Goal: Task Accomplishment & Management: Use online tool/utility

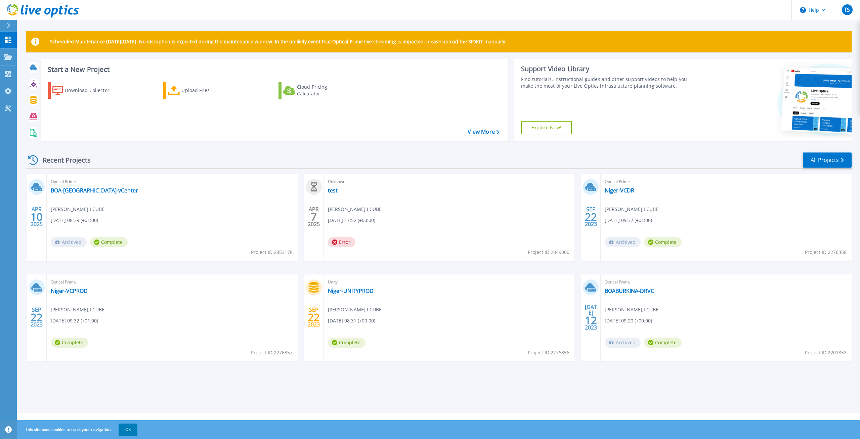
click at [217, 124] on div "Download Collector Upload Files Cloud Pricing Calculator" at bounding box center [273, 107] width 462 height 61
click at [479, 131] on link "View More" at bounding box center [483, 132] width 31 height 6
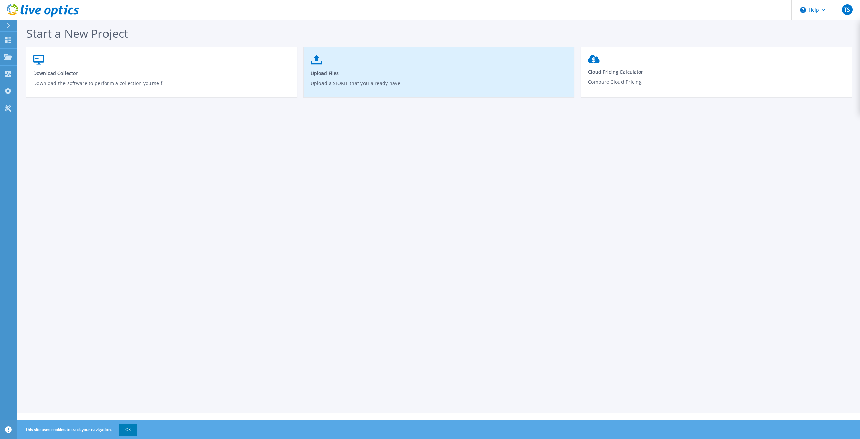
click at [386, 62] on link "Upload Files Upload a SIOKIT that you already have" at bounding box center [439, 76] width 271 height 48
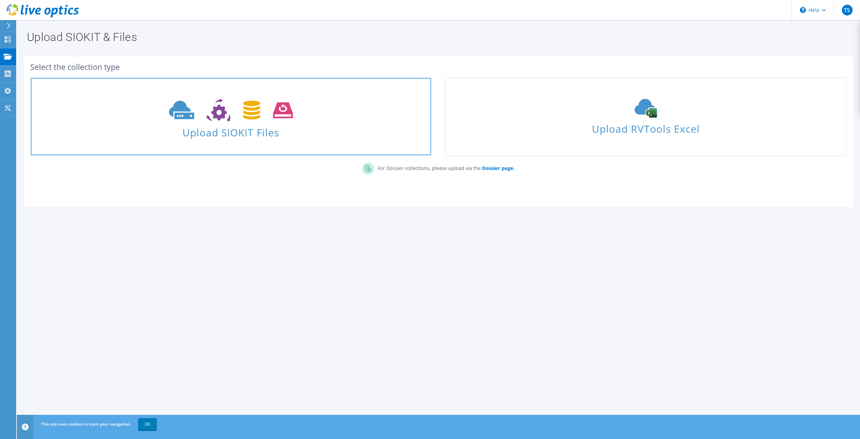
click at [269, 115] on icon at bounding box center [231, 110] width 124 height 23
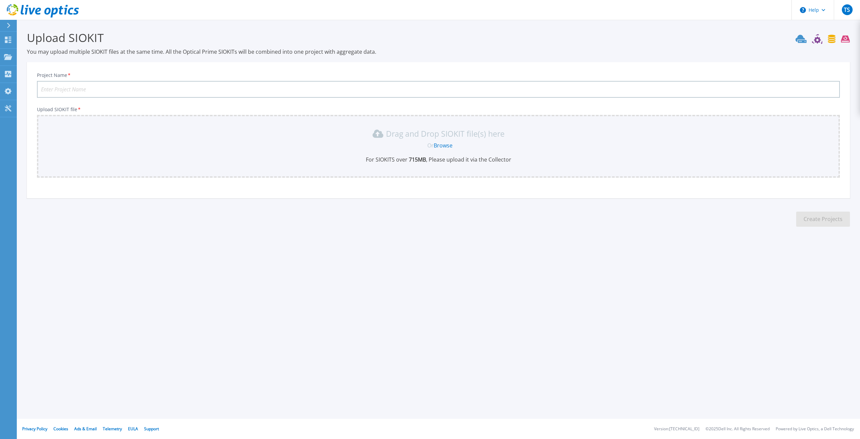
click at [445, 146] on link "Browse" at bounding box center [443, 145] width 19 height 7
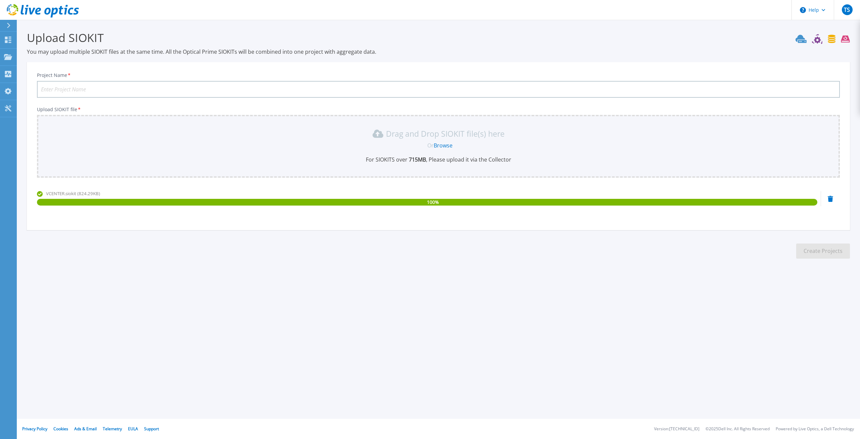
click at [127, 90] on input "Project Name *" at bounding box center [438, 89] width 803 height 17
click at [124, 90] on input "Project Name *" at bounding box center [438, 89] width 803 height 17
type input "vCenter-HQ BOACI"
click at [829, 250] on button "Create Projects" at bounding box center [823, 251] width 54 height 15
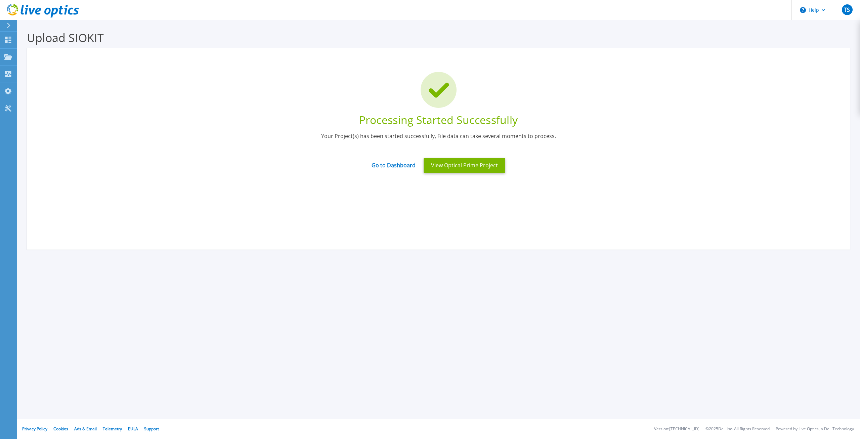
click at [551, 293] on div "Upload SIOKIT You may upload multiple SIOKIT files at the same time. All the Op…" at bounding box center [430, 159] width 860 height 319
click at [403, 163] on link "Go to Dashboard" at bounding box center [394, 163] width 44 height 13
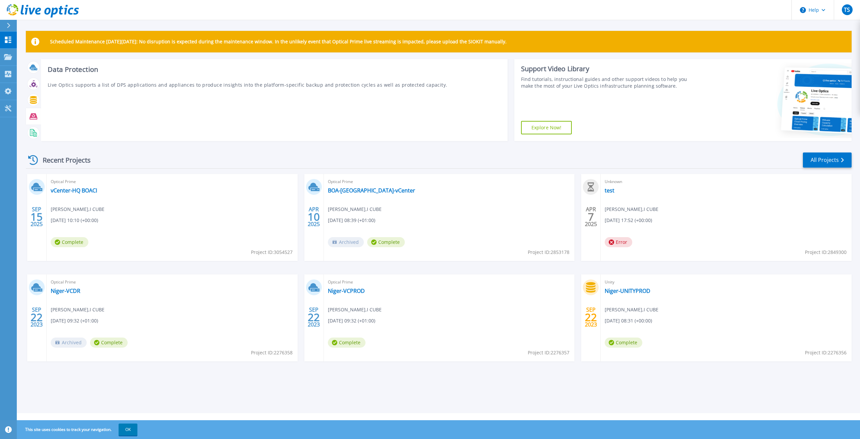
click at [209, 112] on div "Data Protection Live Optics supports a list of DPS applications and appliances …" at bounding box center [274, 100] width 467 height 82
click at [351, 99] on div "Data Protection Live Optics supports a list of DPS applications and appliances …" at bounding box center [274, 100] width 467 height 82
click at [494, 122] on div "Data Protection Live Optics supports a list of DPS applications and appliances …" at bounding box center [274, 100] width 467 height 82
click at [135, 81] on div "Data Protection Live Optics supports a list of DPS applications and appliances …" at bounding box center [274, 100] width 467 height 82
click at [188, 127] on div "Download Collector Upload Files Cloud Pricing Calculator" at bounding box center [273, 107] width 462 height 61
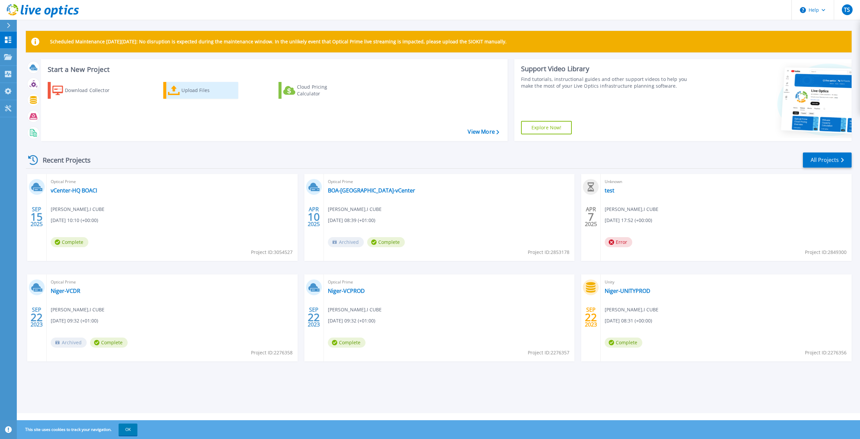
click at [208, 95] on div "Upload Files" at bounding box center [208, 90] width 54 height 13
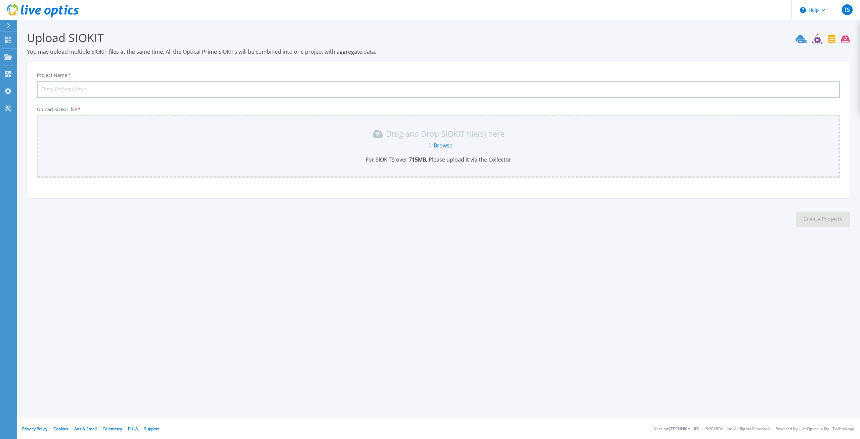
click at [447, 148] on link "Browse" at bounding box center [443, 145] width 19 height 7
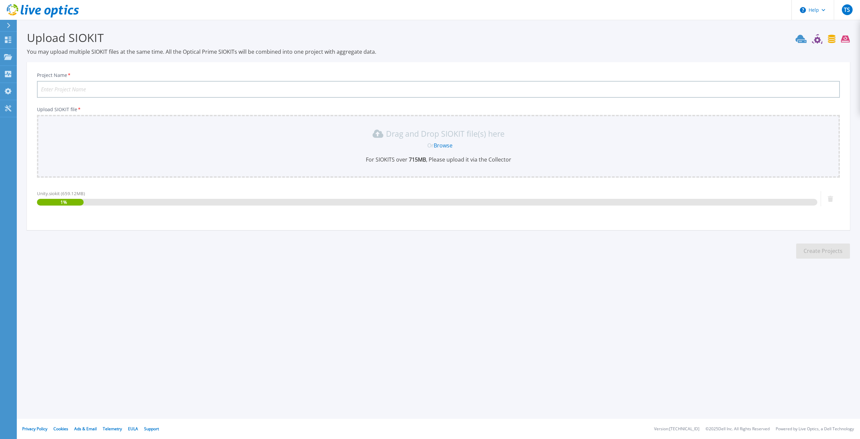
click at [114, 88] on input "Project Name *" at bounding box center [438, 89] width 803 height 17
type input "u"
type input "Unity-HQ BOACI"
click at [221, 238] on section "Upload SIOKIT You may upload multiple SIOKIT files at the same time. All the Op…" at bounding box center [439, 147] width 844 height 254
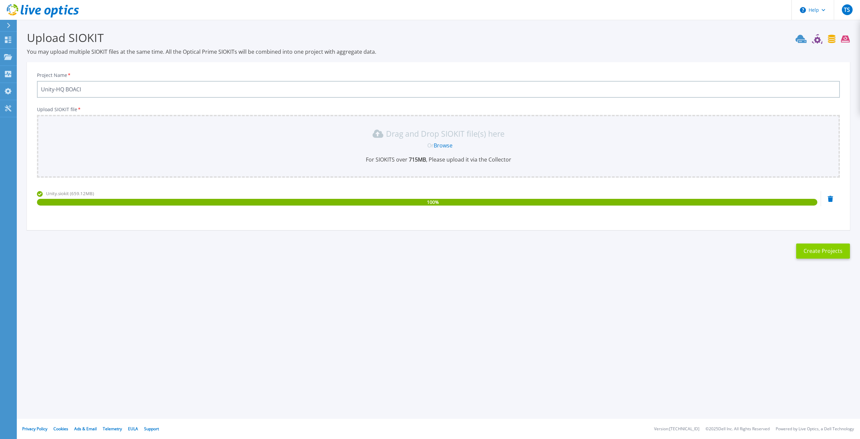
click at [836, 252] on button "Create Projects" at bounding box center [823, 251] width 54 height 15
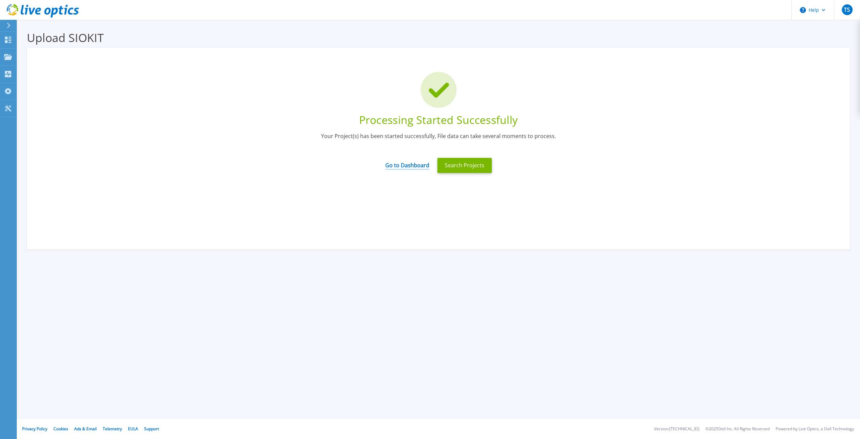
click at [412, 167] on link "Go to Dashboard" at bounding box center [407, 163] width 44 height 13
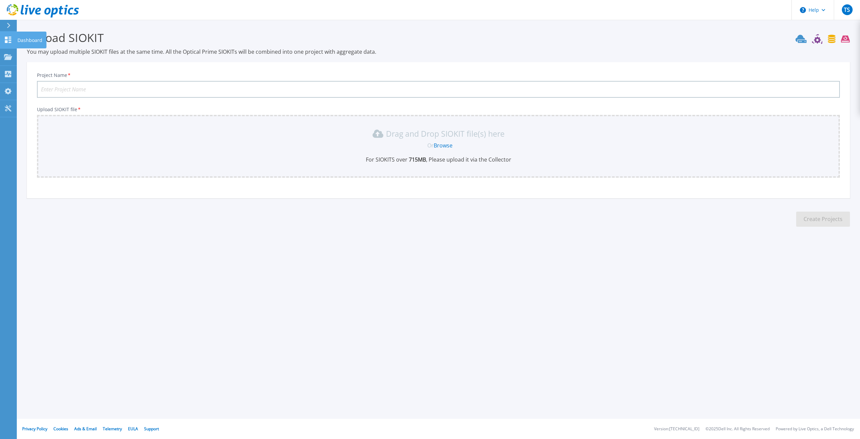
click at [9, 44] on link "Dashboard Dashboard" at bounding box center [8, 40] width 17 height 17
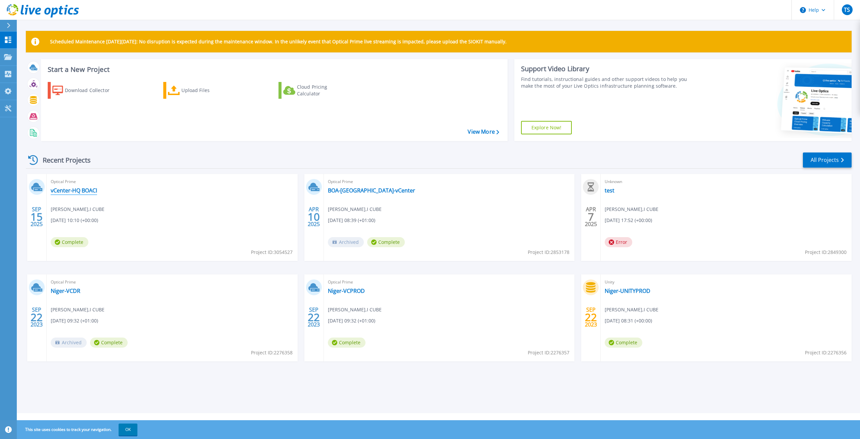
click at [84, 192] on link "vCenter-HQ BOACI" at bounding box center [74, 190] width 46 height 7
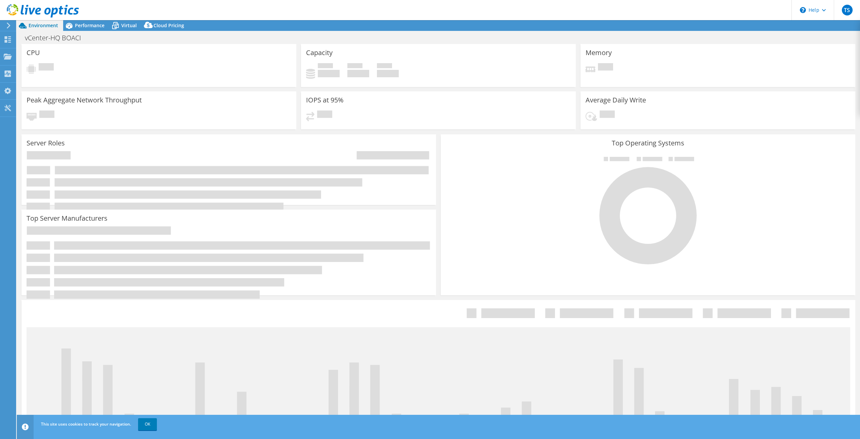
select select "USD"
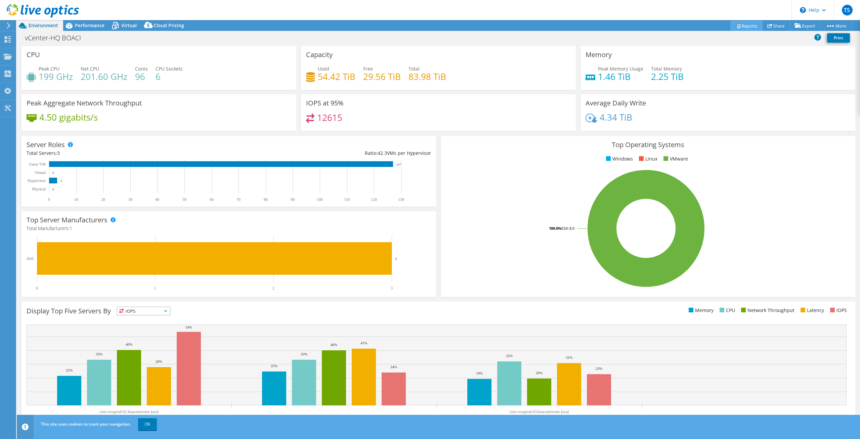
click at [750, 25] on link "Reports" at bounding box center [747, 25] width 32 height 10
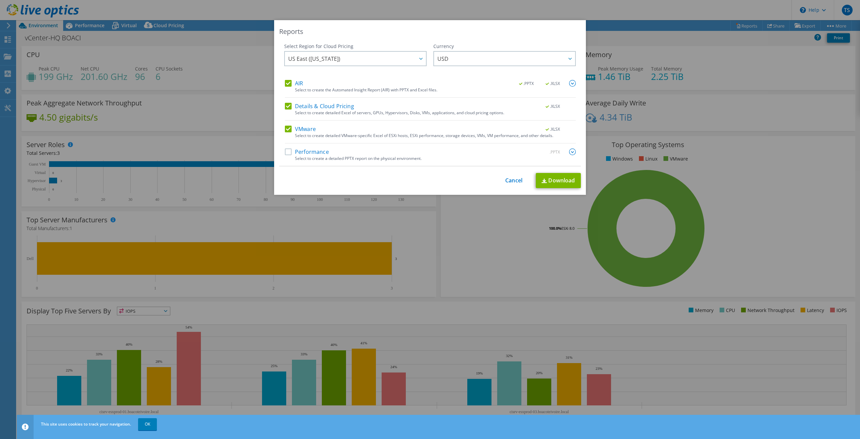
click at [291, 153] on label "Performance" at bounding box center [307, 152] width 44 height 7
click at [0, 0] on input "Performance" at bounding box center [0, 0] width 0 height 0
click at [412, 61] on span "US East (Virginia)" at bounding box center [357, 59] width 138 height 14
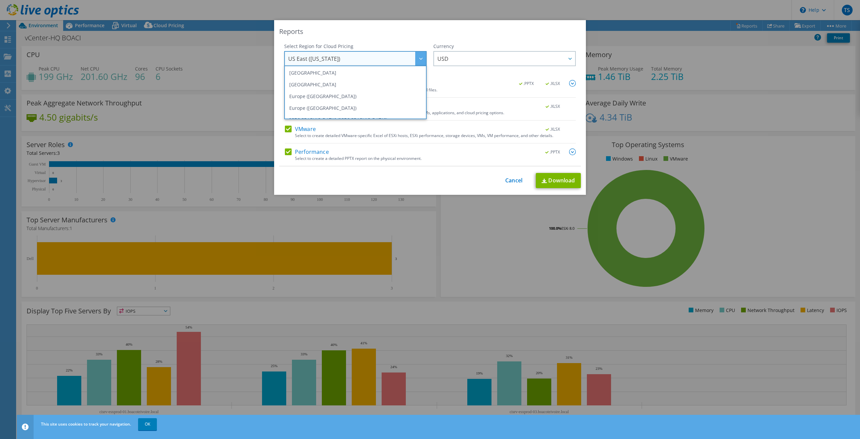
scroll to position [58, 0]
click at [337, 108] on li "Europe (London)" at bounding box center [355, 109] width 139 height 12
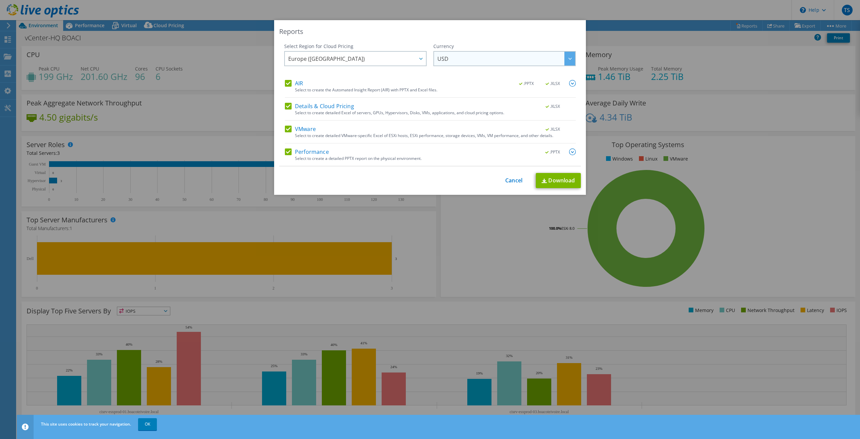
click at [460, 63] on span "USD" at bounding box center [507, 59] width 138 height 14
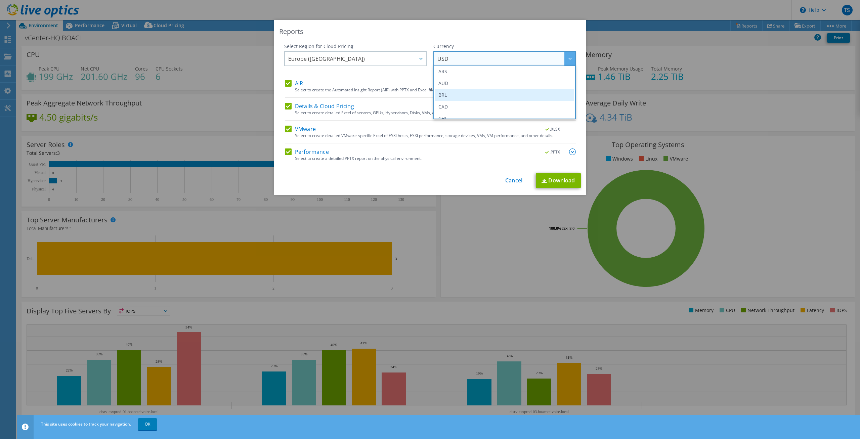
scroll to position [0, 0]
click at [450, 59] on span "USD" at bounding box center [507, 59] width 138 height 14
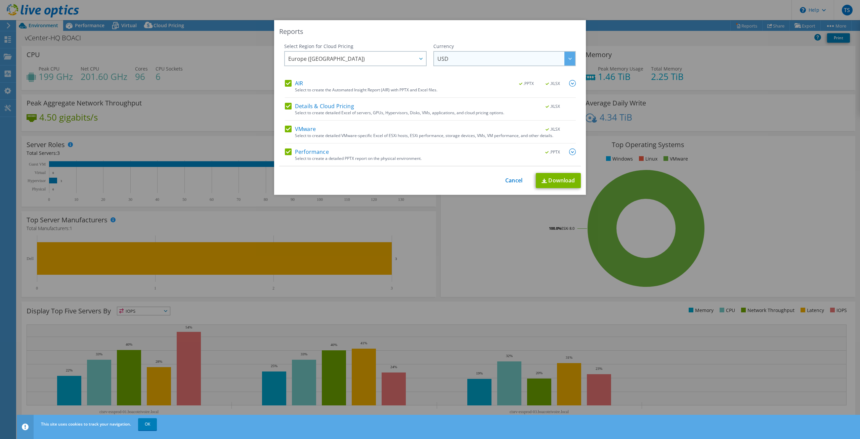
click at [450, 59] on span "USD" at bounding box center [507, 59] width 138 height 14
click at [454, 73] on li "EUR" at bounding box center [504, 73] width 139 height 12
click at [425, 74] on div "Select Region for Cloud Pricing Asia Pacific (Hong Kong) Asia Pacific (Mumbai) …" at bounding box center [355, 61] width 142 height 37
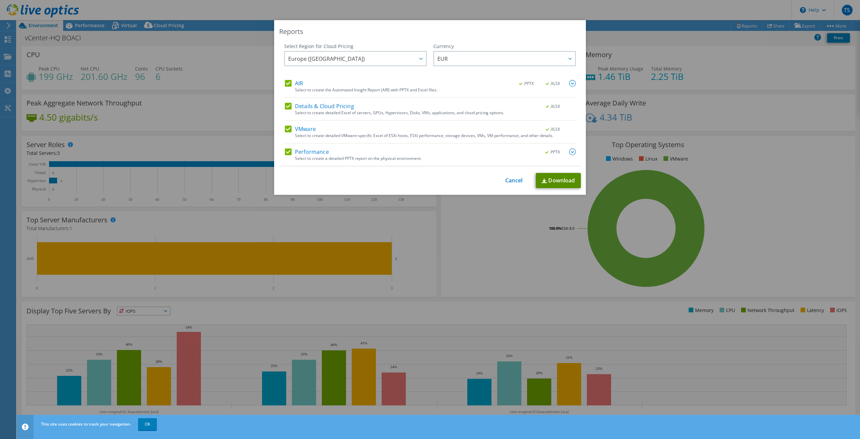
click at [553, 182] on link "Download" at bounding box center [558, 180] width 45 height 15
click at [509, 180] on link "Cancel" at bounding box center [513, 180] width 17 height 6
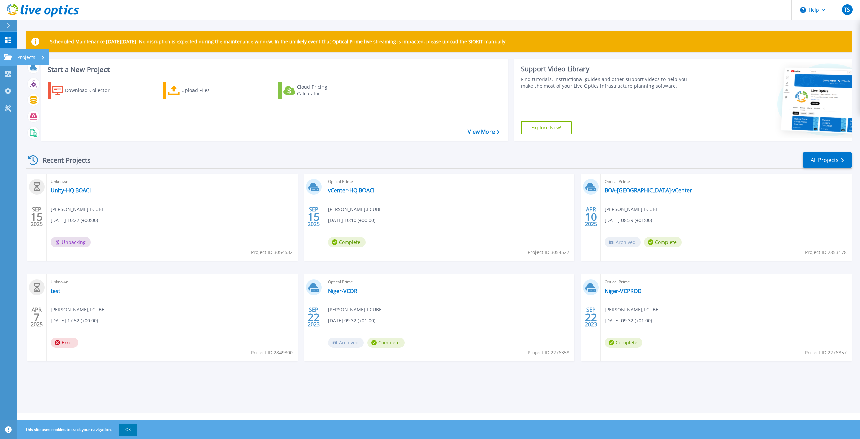
click at [7, 50] on link "Projects Projects" at bounding box center [8, 57] width 17 height 17
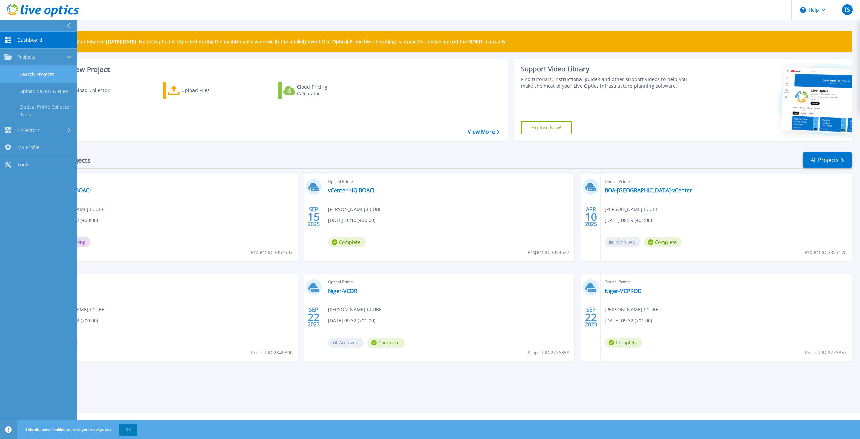
click at [27, 73] on link "Search Projects" at bounding box center [38, 74] width 77 height 17
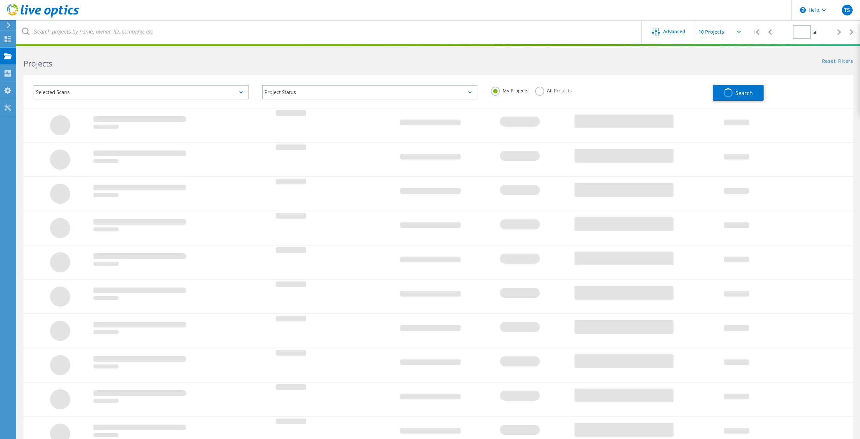
type input "1"
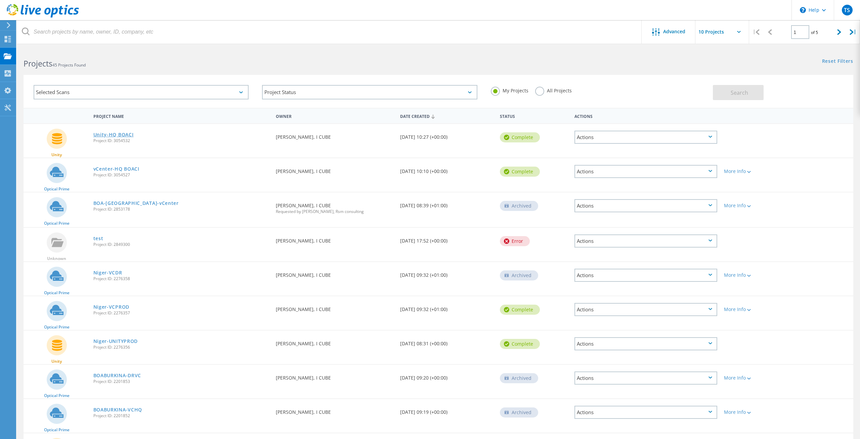
click at [115, 134] on link "Unity-HQ BOACI" at bounding box center [113, 134] width 40 height 5
